Goal: Task Accomplishment & Management: Complete application form

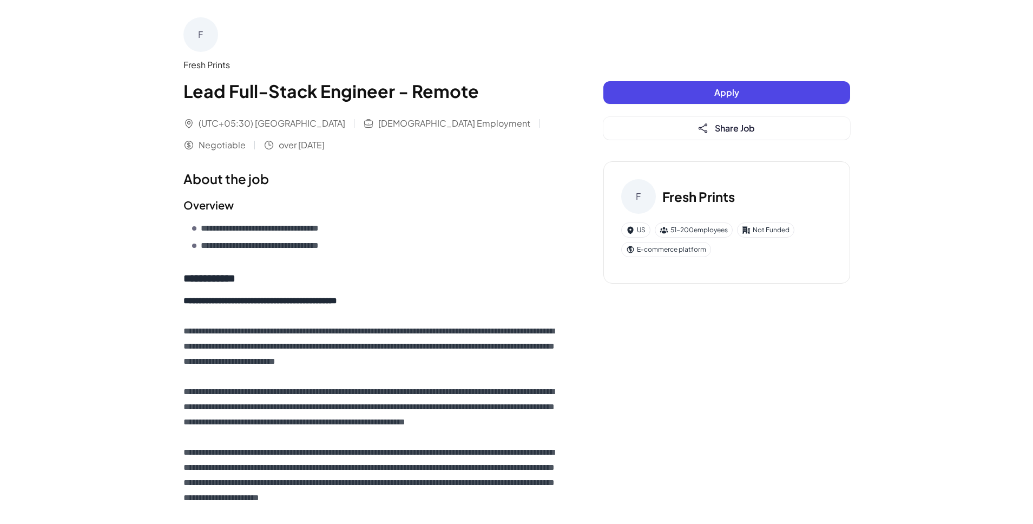
click at [190, 64] on div "Fresh Prints" at bounding box center [371, 64] width 377 height 13
click at [200, 35] on div "F" at bounding box center [200, 34] width 35 height 35
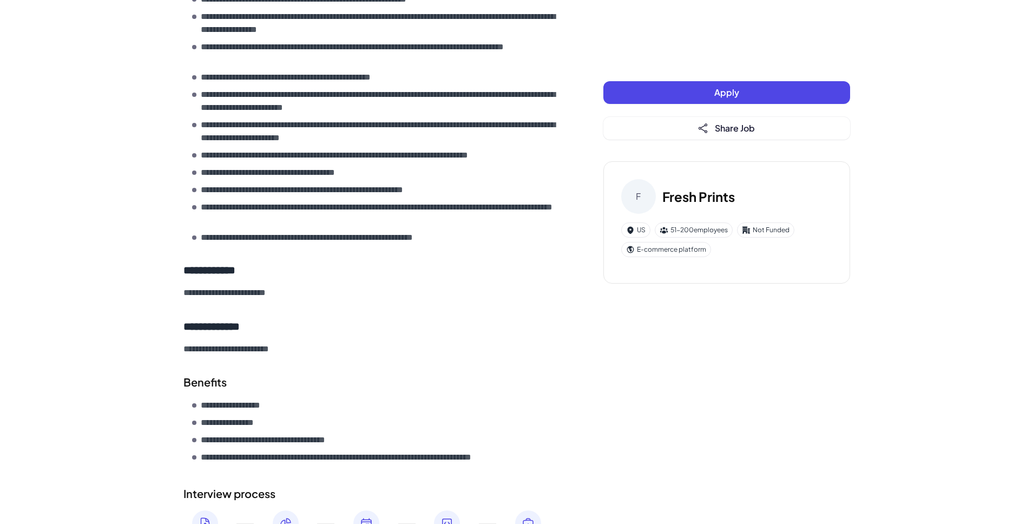
scroll to position [1377, 0]
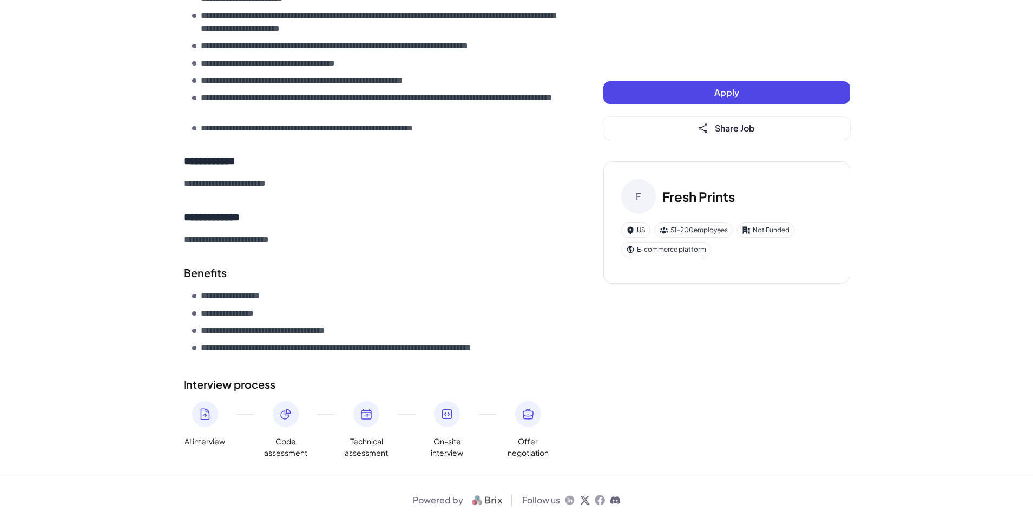
click at [691, 102] on button "Apply" at bounding box center [726, 92] width 247 height 23
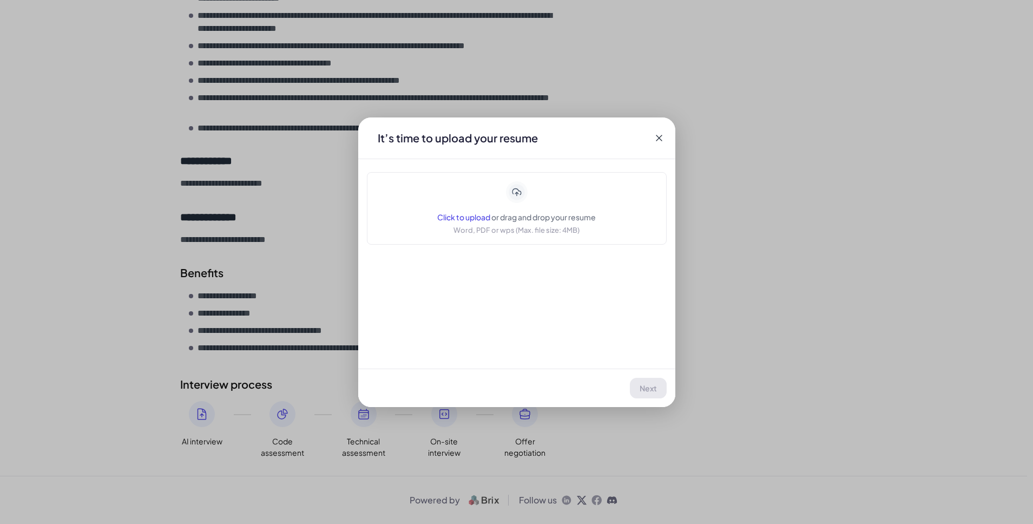
click at [467, 220] on span "Click to upload" at bounding box center [463, 217] width 53 height 10
click at [657, 387] on button "Next" at bounding box center [649, 388] width 36 height 21
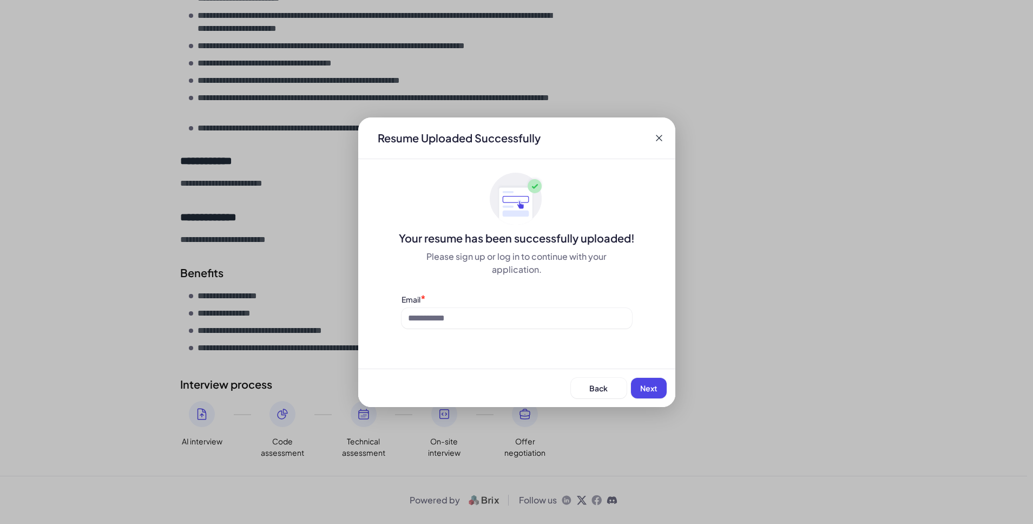
click at [562, 306] on div "Email *" at bounding box center [516, 310] width 230 height 35
click at [562, 315] on input at bounding box center [516, 318] width 230 height 21
type input "**********"
click at [662, 383] on button "Next" at bounding box center [649, 388] width 36 height 21
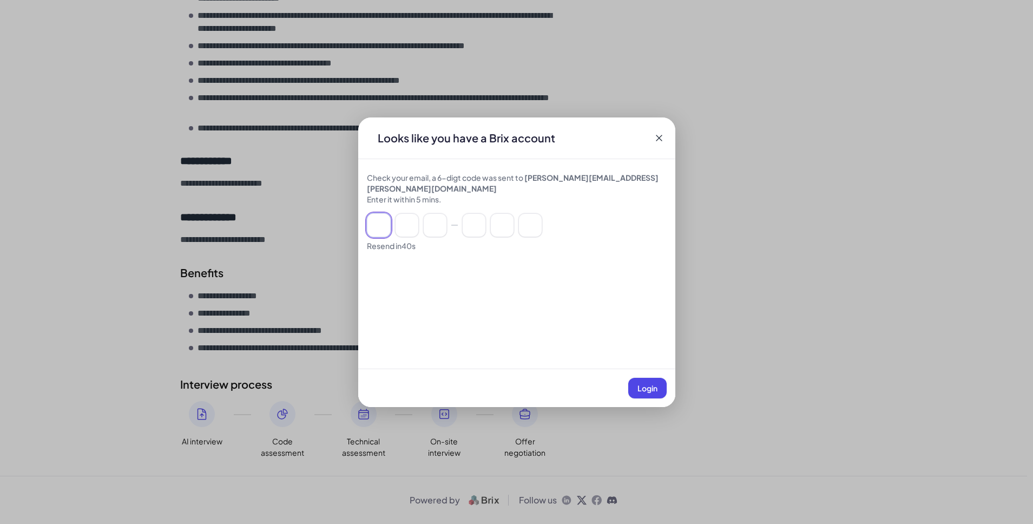
click at [384, 216] on input at bounding box center [379, 225] width 24 height 24
paste input "******"
type input "*"
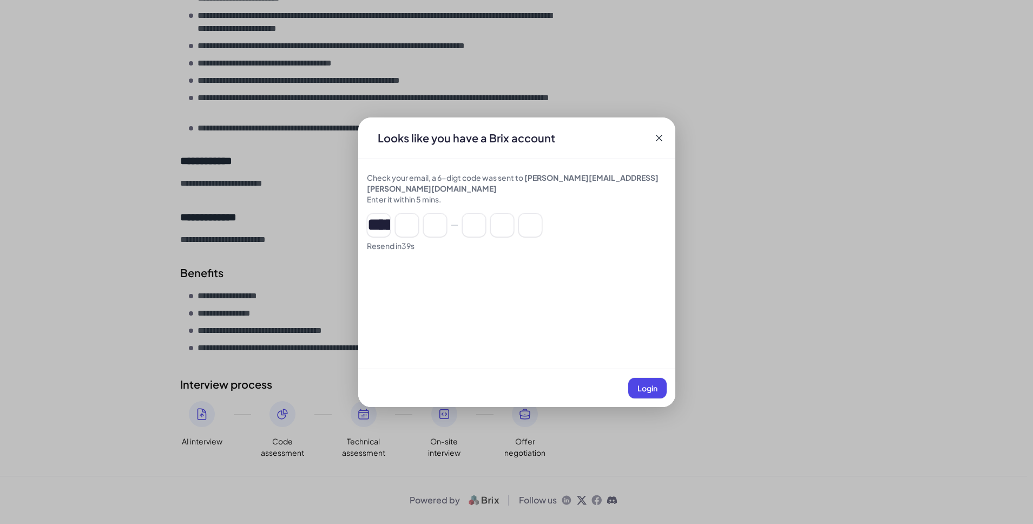
type input "*"
click at [651, 385] on span "Login" at bounding box center [647, 388] width 20 height 10
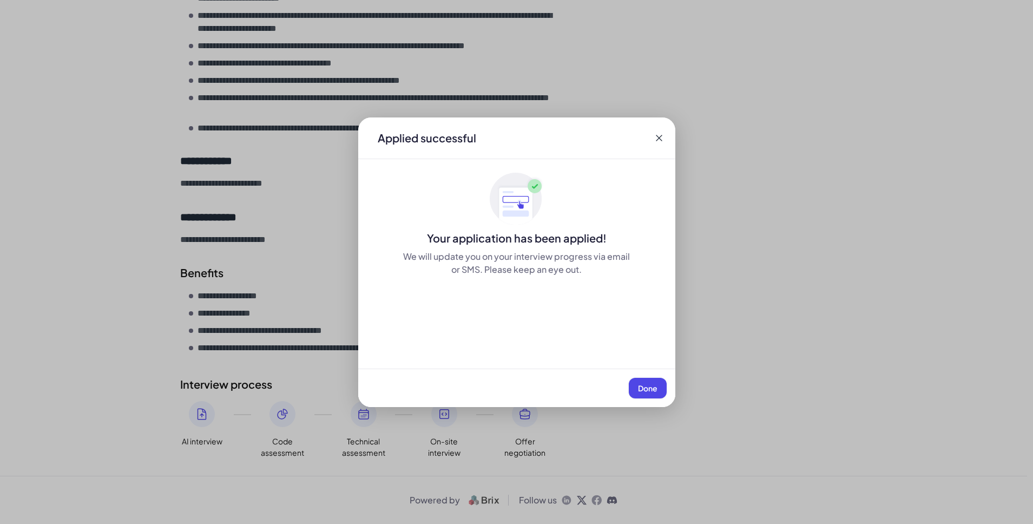
click at [651, 383] on button "Done" at bounding box center [648, 388] width 38 height 21
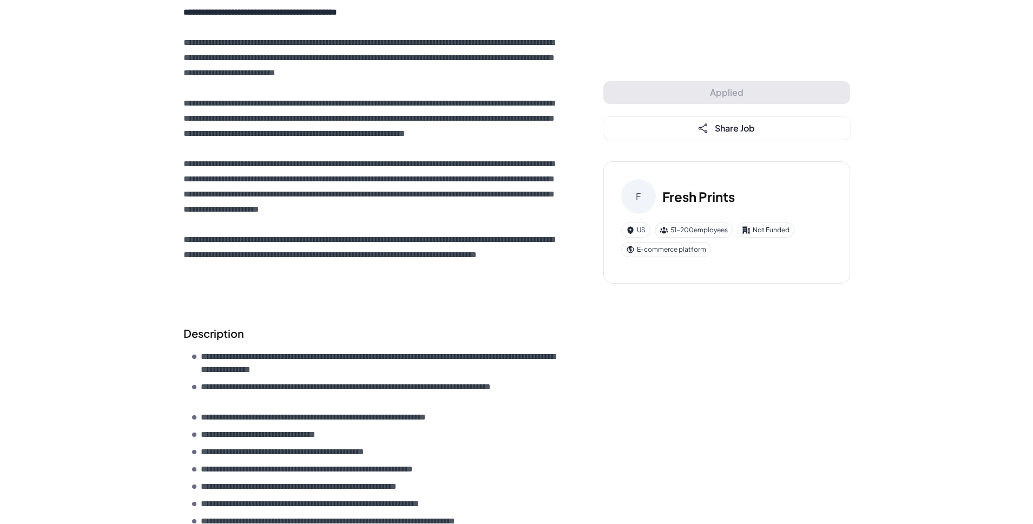
scroll to position [0, 0]
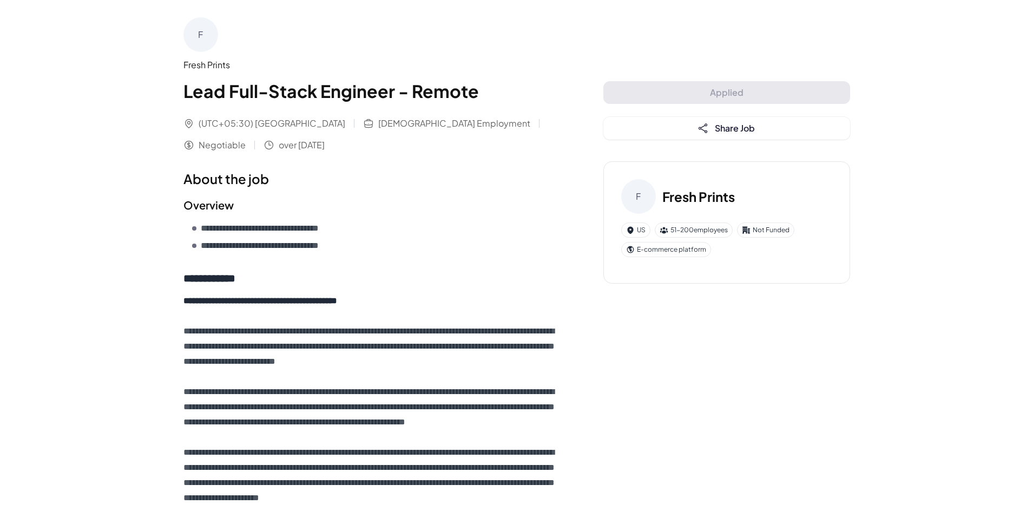
click at [195, 39] on div "F" at bounding box center [200, 34] width 35 height 35
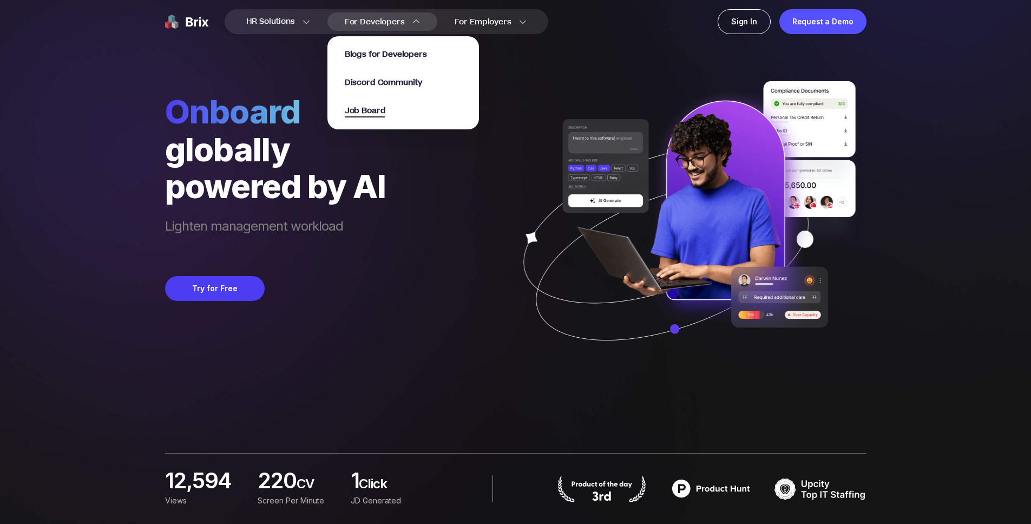
click at [372, 107] on span "Job Board" at bounding box center [365, 111] width 41 height 12
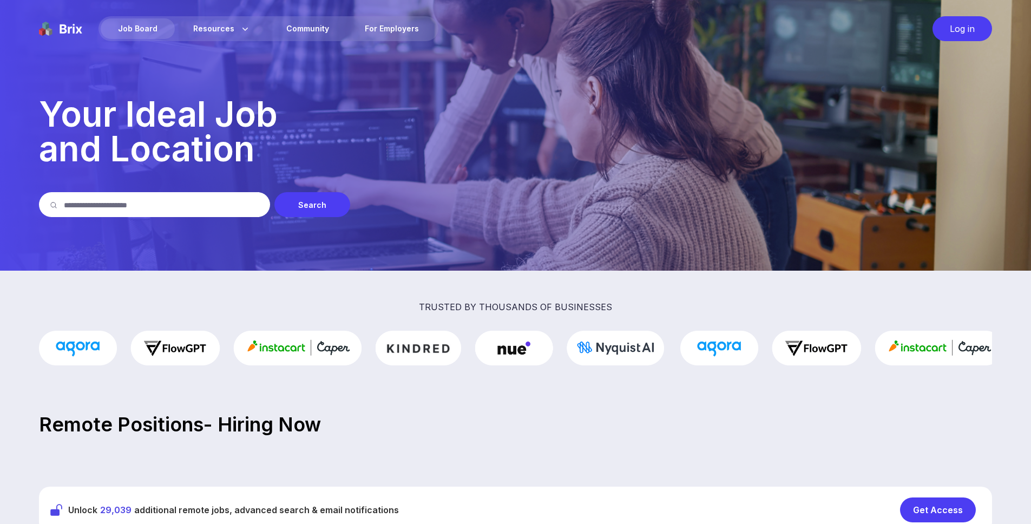
click at [314, 207] on div "Search" at bounding box center [312, 204] width 76 height 25
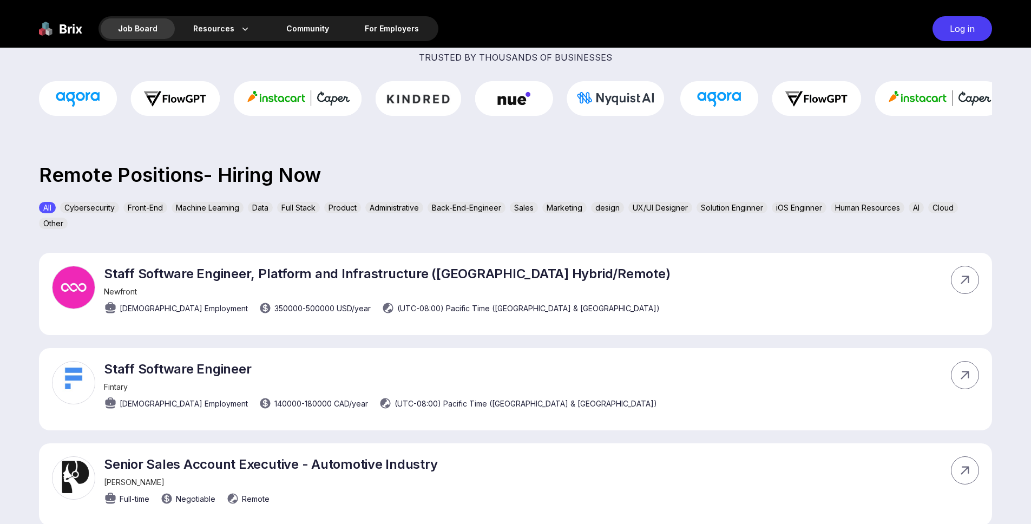
scroll to position [250, 0]
click at [223, 230] on div "All Cybersecurity Front-End Machine Learning Data Full Stack Product Administra…" at bounding box center [515, 216] width 953 height 31
click at [482, 204] on div "Back-End-Engineer" at bounding box center [466, 206] width 78 height 11
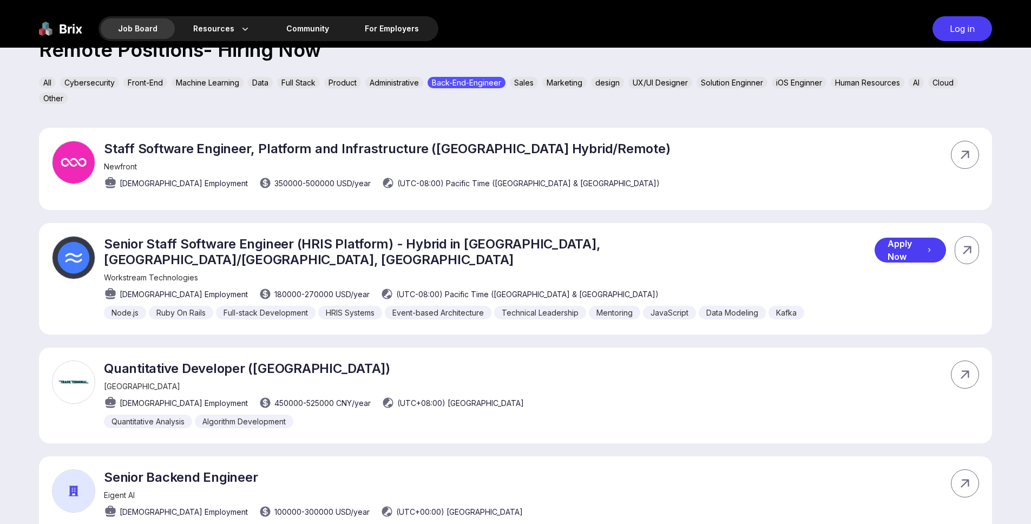
scroll to position [375, 0]
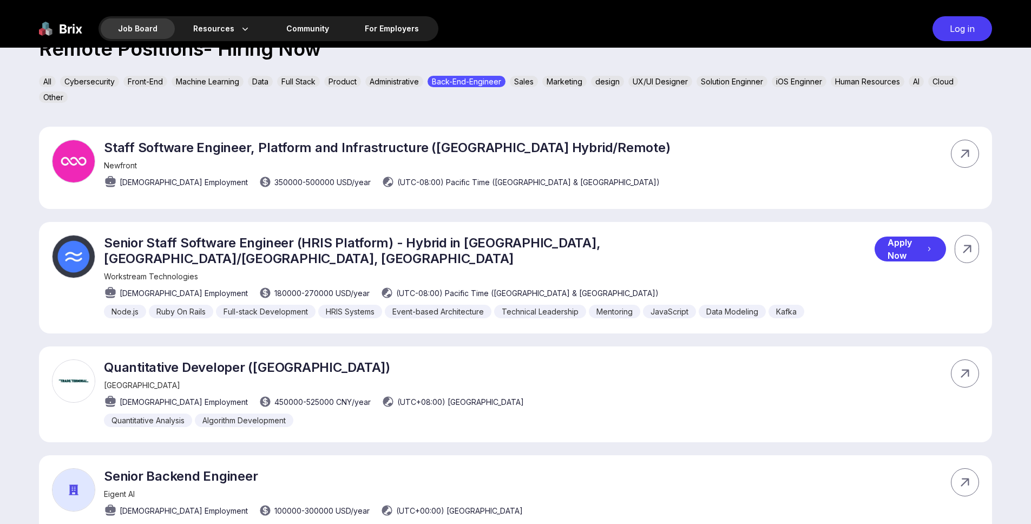
click at [893, 248] on div "Apply Now" at bounding box center [909, 248] width 71 height 25
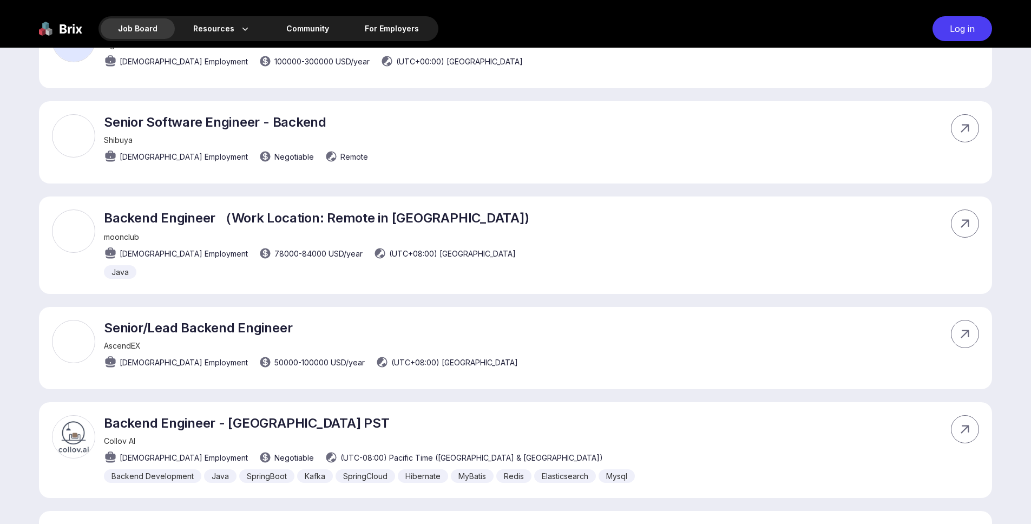
scroll to position [927, 0]
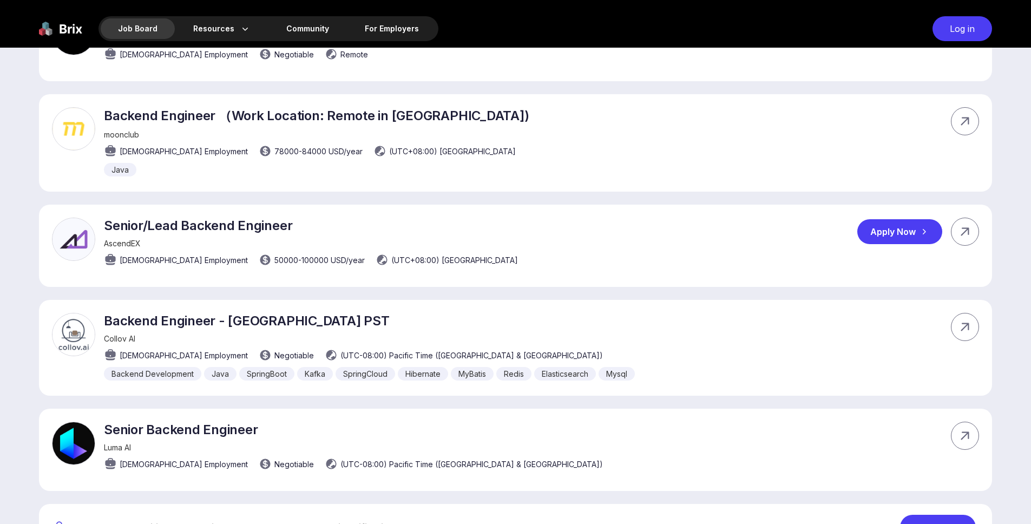
click at [130, 222] on div "Senior/Lead Backend Engineer AscendEX Full-time Employment 50000 - 100000 USD /…" at bounding box center [311, 245] width 414 height 54
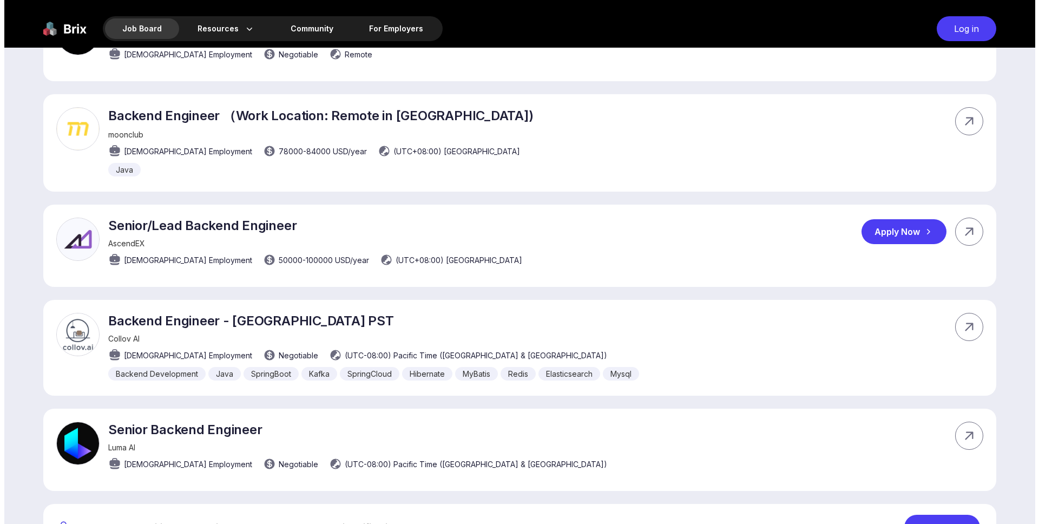
scroll to position [0, 0]
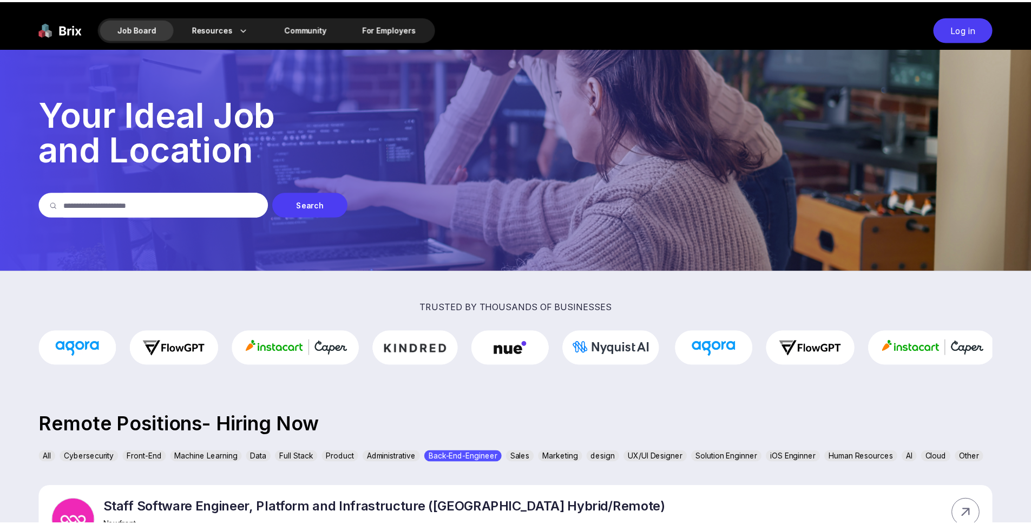
scroll to position [927, 0]
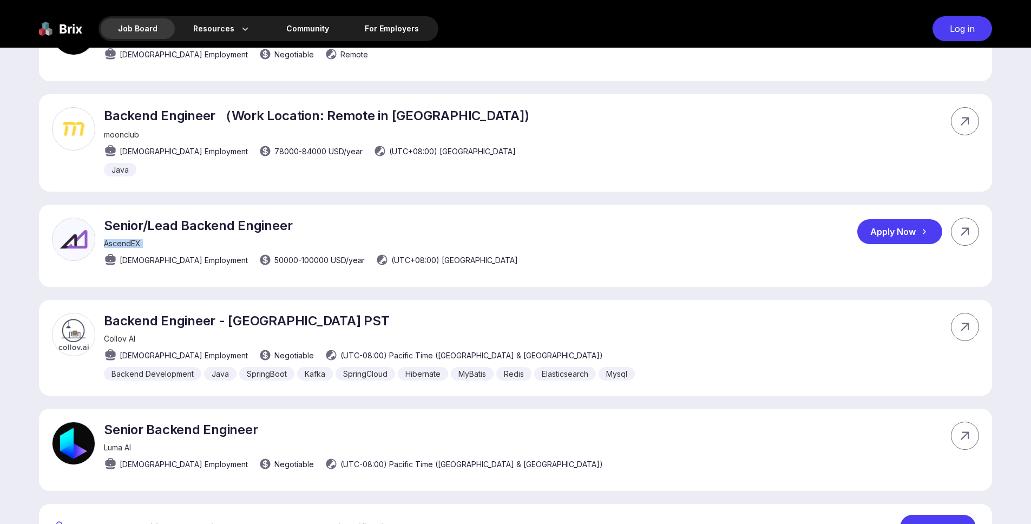
click at [130, 222] on div "Senior/Lead Backend Engineer AscendEX Full-time Employment 50000 - 100000 USD /…" at bounding box center [311, 245] width 414 height 54
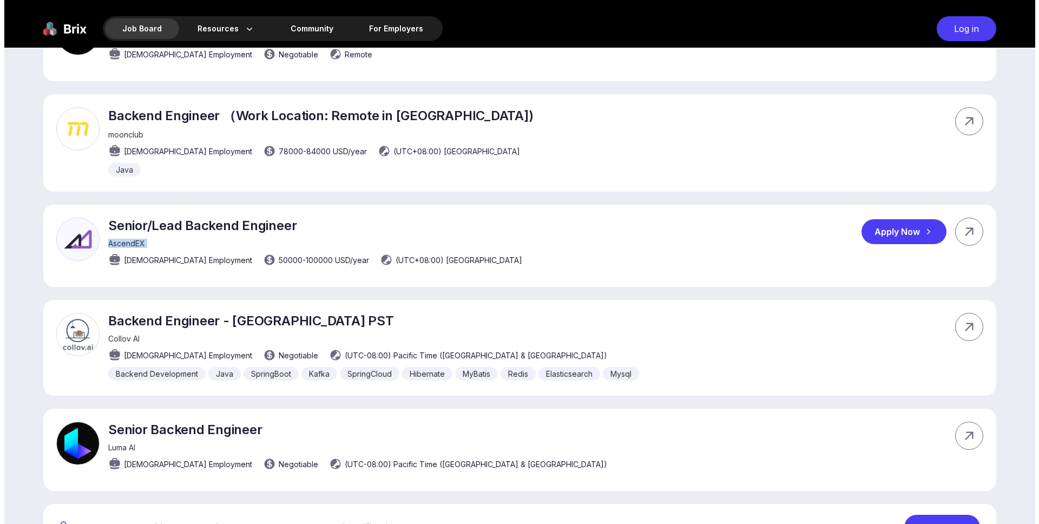
scroll to position [0, 0]
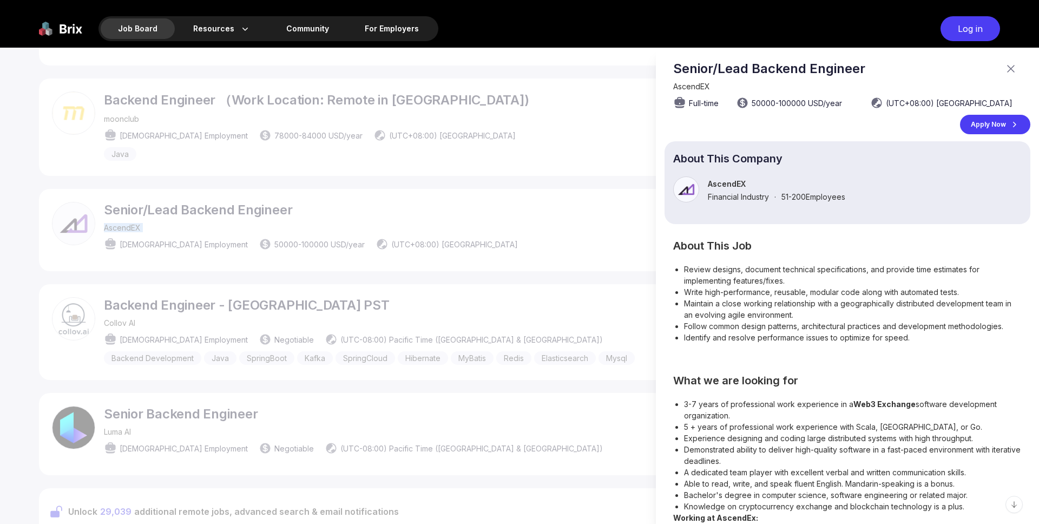
click at [991, 120] on div "Apply Now" at bounding box center [995, 124] width 70 height 19
click at [285, 365] on div at bounding box center [519, 286] width 1039 height 476
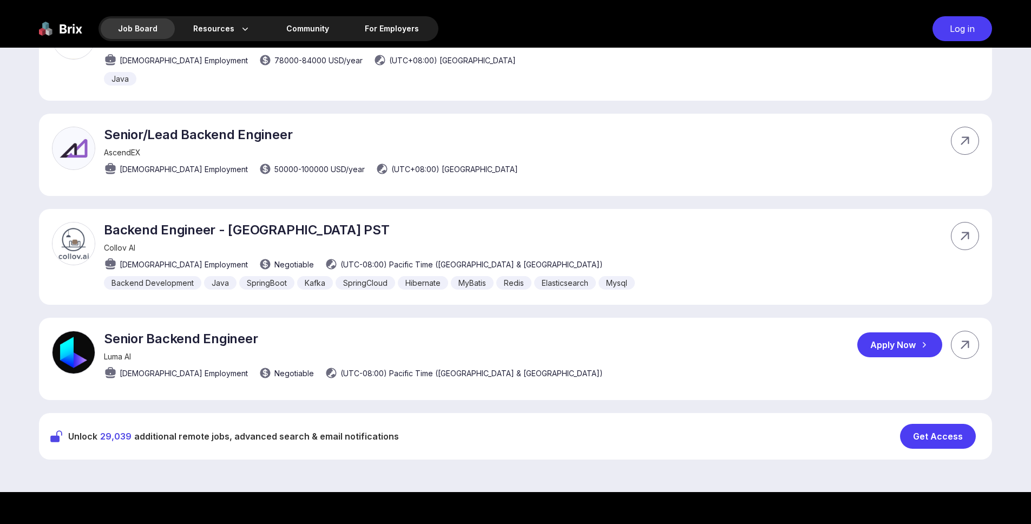
scroll to position [1019, 0]
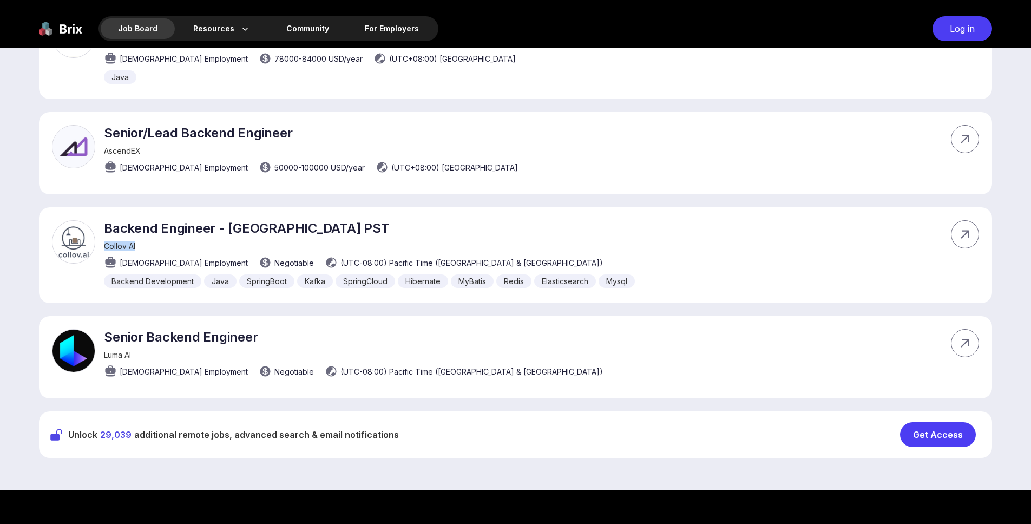
drag, startPoint x: 160, startPoint y: 236, endPoint x: 100, endPoint y: 232, distance: 59.6
click at [100, 232] on div "Backend Engineer - North America PST Collov AI Full-time Employment Negotiable …" at bounding box center [343, 254] width 583 height 68
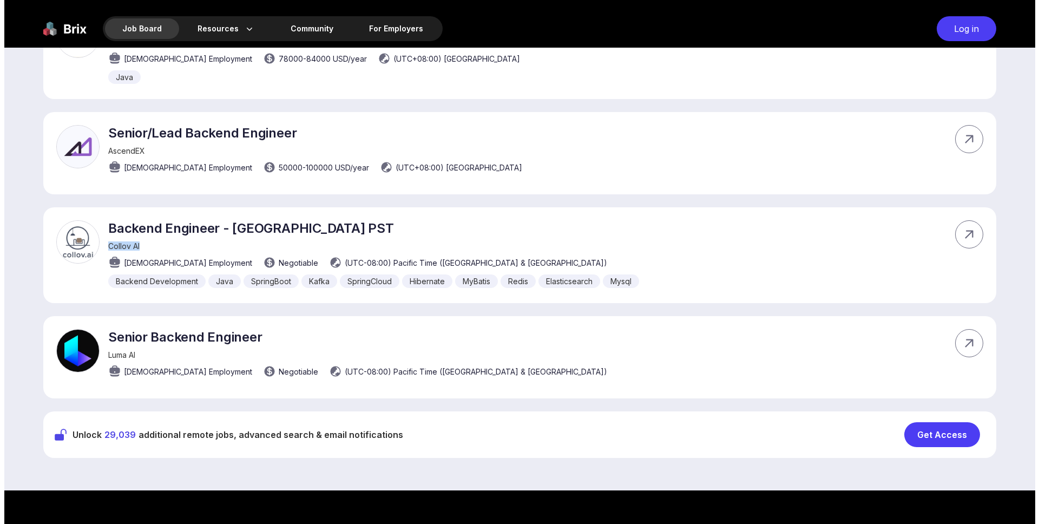
scroll to position [0, 0]
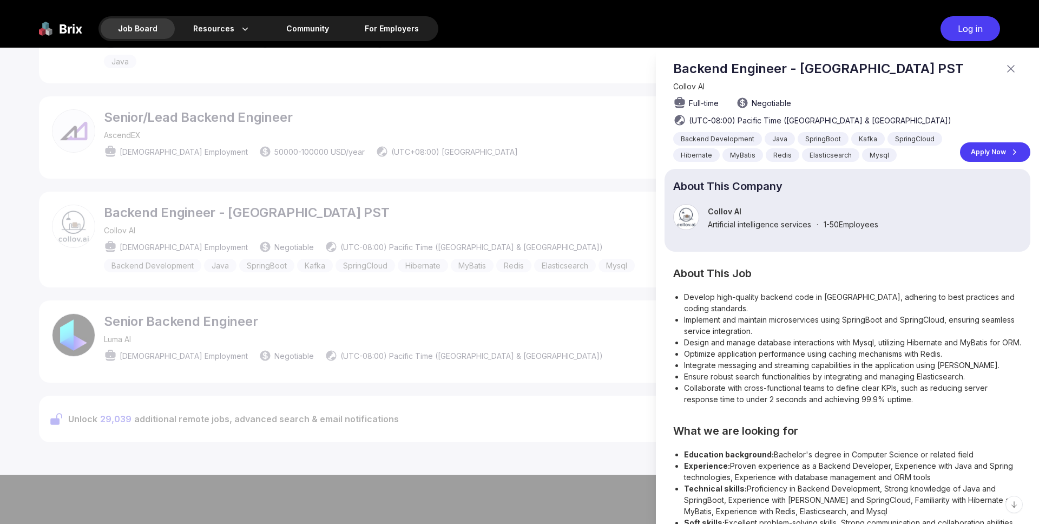
click at [120, 227] on div at bounding box center [519, 286] width 1039 height 476
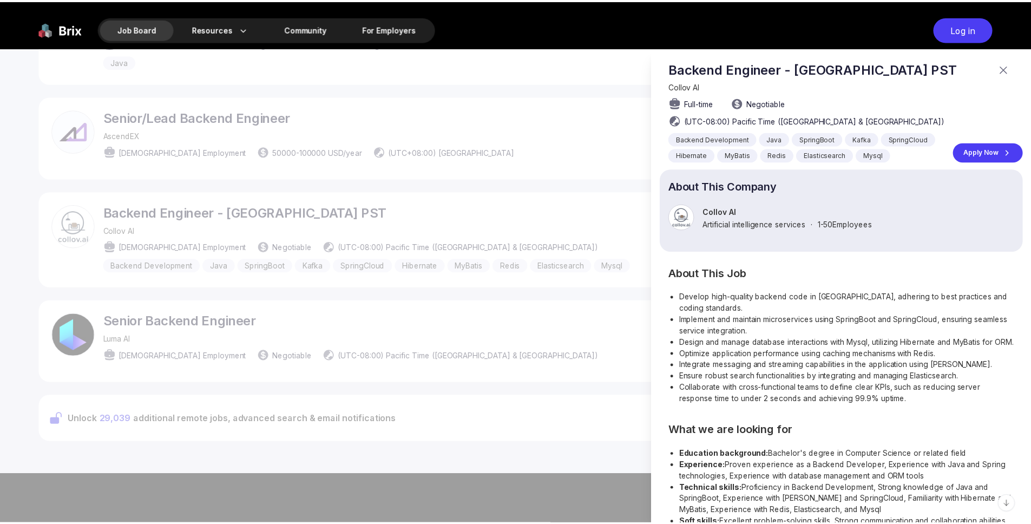
scroll to position [1019, 0]
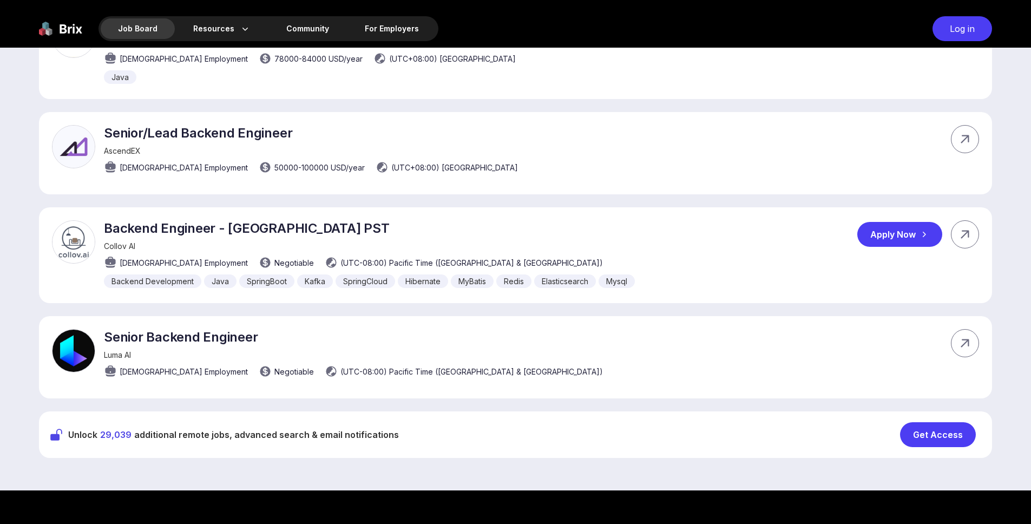
click at [120, 241] on span "Collov AI" at bounding box center [119, 245] width 31 height 9
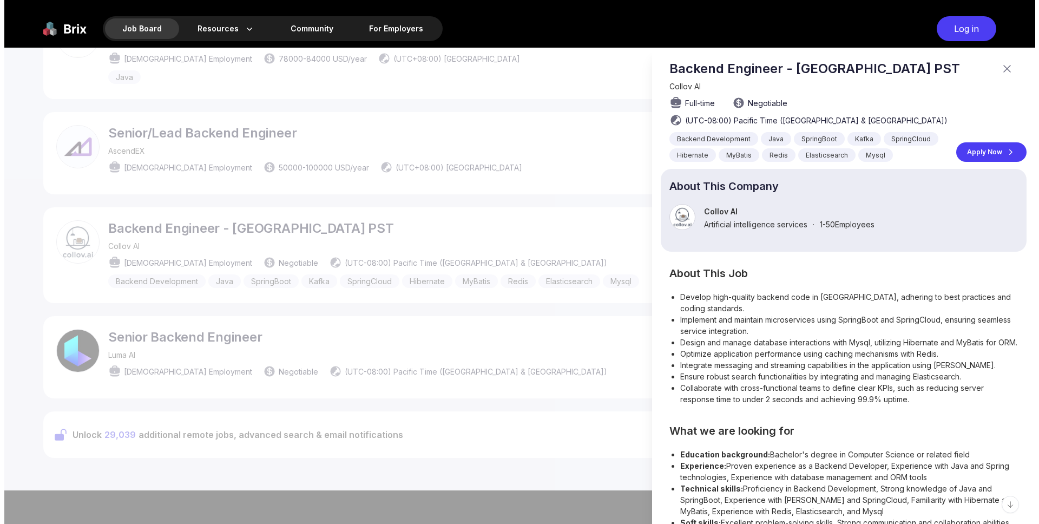
scroll to position [0, 0]
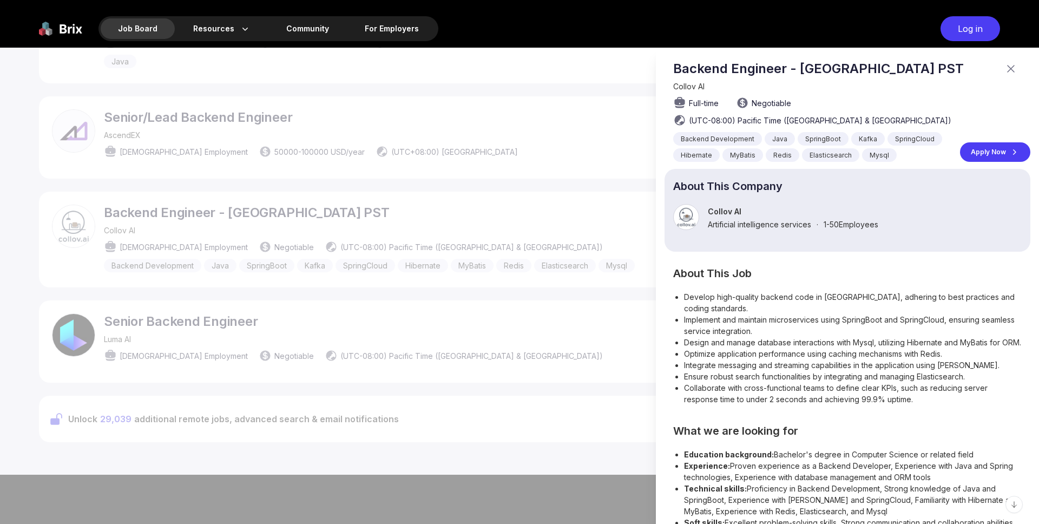
click at [120, 233] on div at bounding box center [519, 286] width 1039 height 476
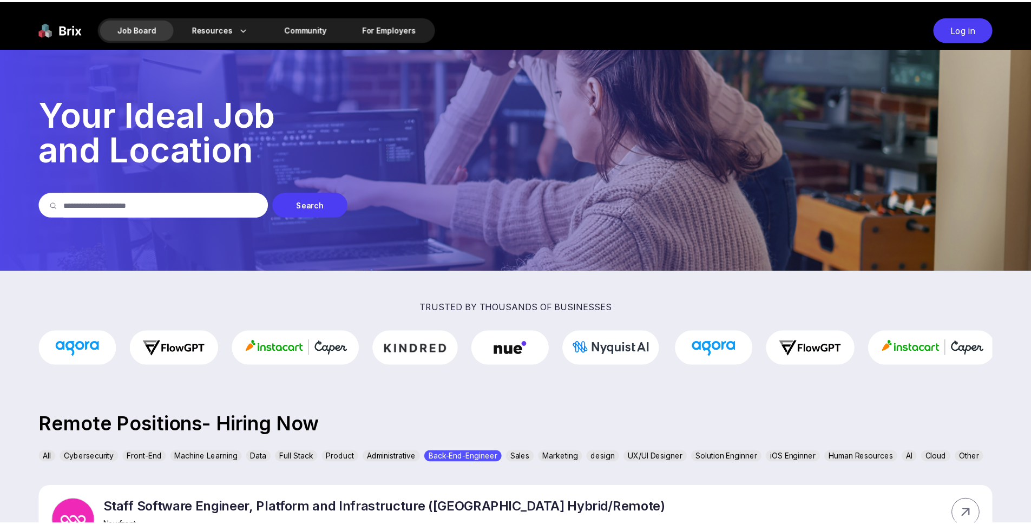
scroll to position [1019, 0]
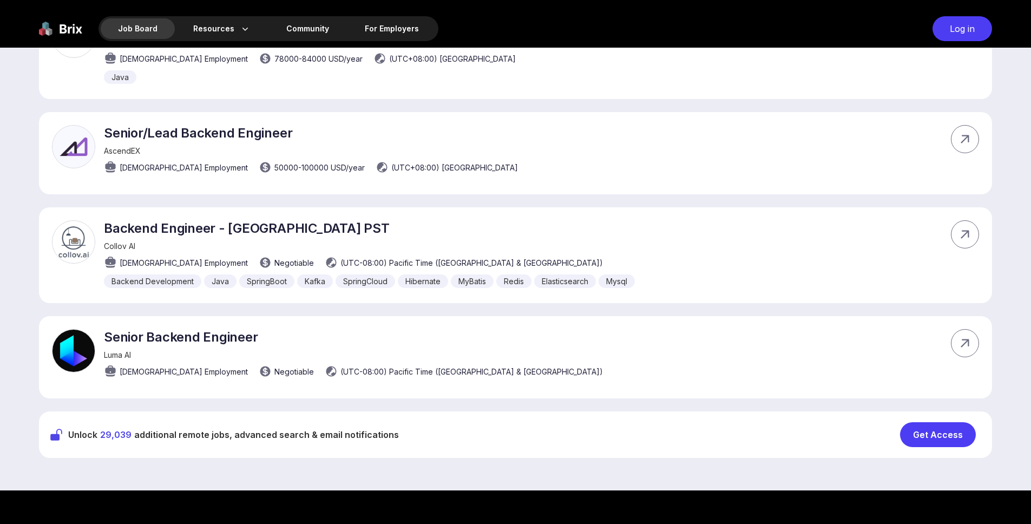
click at [950, 411] on div "Unlock 29,039 additional remote jobs, advanced search & email notifications Get…" at bounding box center [515, 434] width 953 height 47
click at [950, 422] on div "Get Access" at bounding box center [938, 434] width 76 height 25
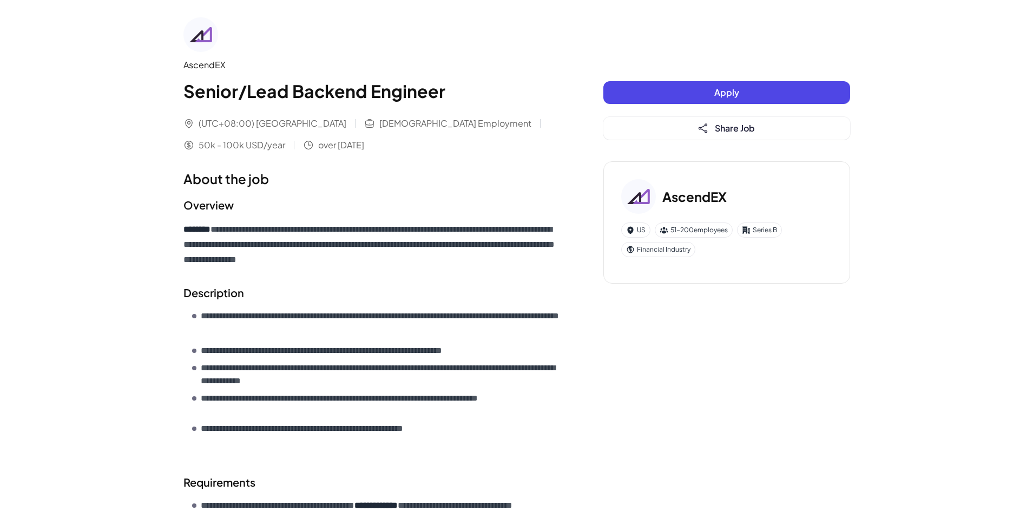
click at [205, 60] on div "AscendEX" at bounding box center [371, 64] width 377 height 13
